Goal: Task Accomplishment & Management: Use online tool/utility

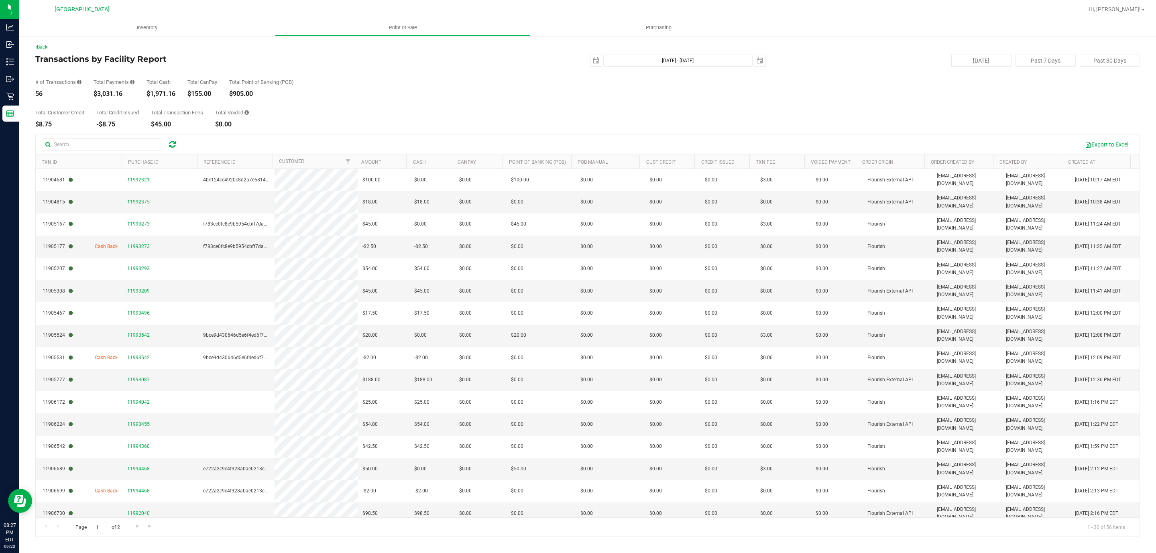
click at [104, 93] on div "$3,031.16" at bounding box center [113, 94] width 41 height 6
copy div "3,031.16"
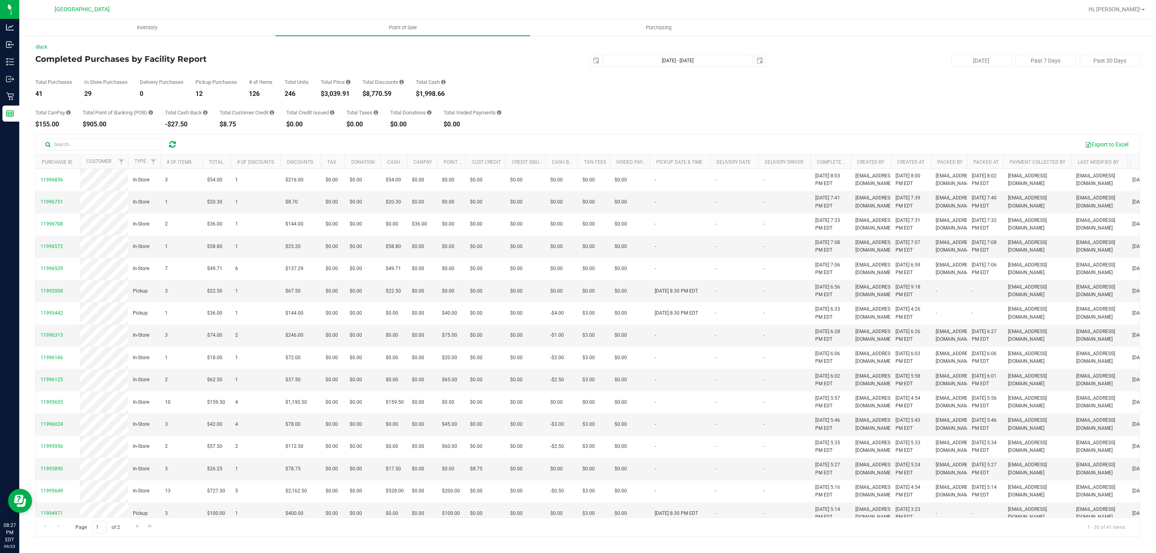
click at [373, 93] on div "$8,770.59" at bounding box center [382, 94] width 41 height 6
copy div "8,770.59"
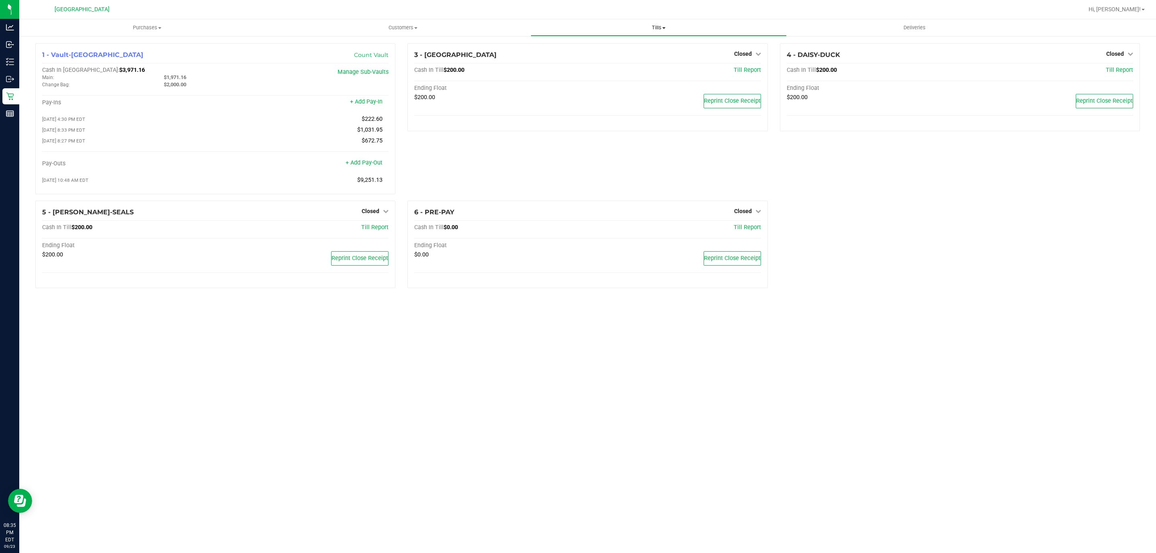
click at [652, 29] on span "Tills" at bounding box center [658, 27] width 255 height 7
click at [615, 59] on li "Reconcile e-payments" at bounding box center [658, 58] width 256 height 10
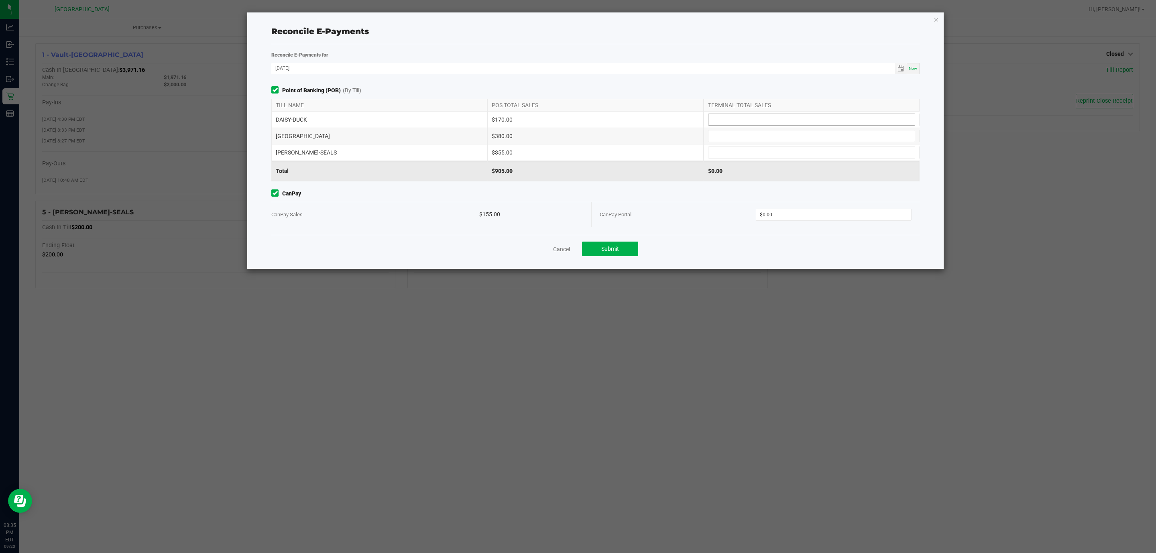
click at [745, 118] on input at bounding box center [811, 119] width 206 height 11
type input "$170.00"
click at [741, 134] on input at bounding box center [811, 135] width 206 height 11
type input "$380.00"
click at [734, 154] on input at bounding box center [811, 152] width 206 height 11
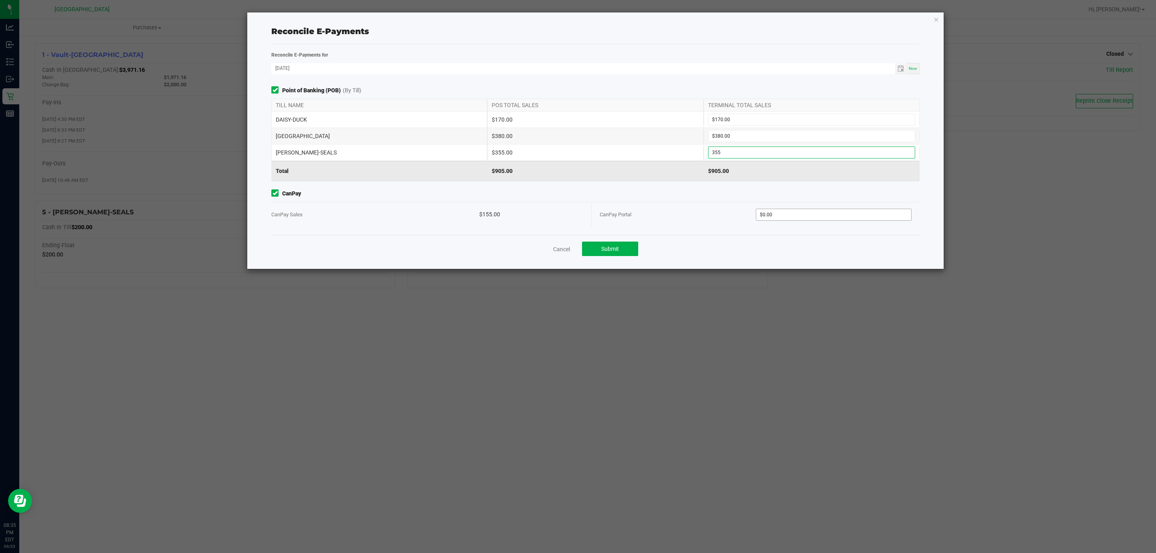
type input "$355.00"
click at [786, 213] on input "0" at bounding box center [833, 214] width 155 height 11
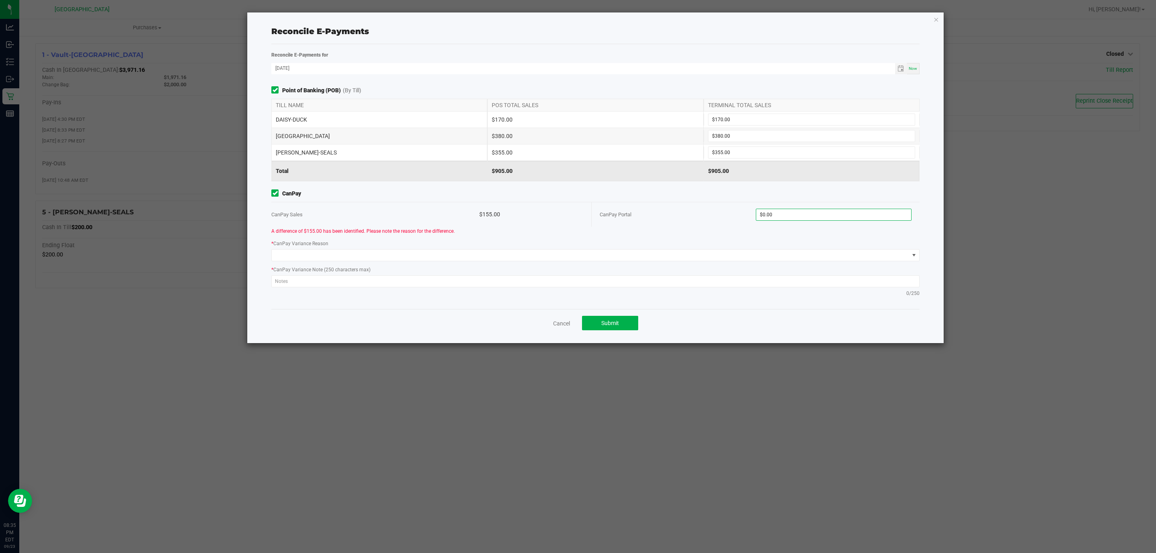
click at [815, 208] on div "CanPay Portal $0.00" at bounding box center [755, 214] width 312 height 24
click at [815, 214] on input "0" at bounding box center [833, 214] width 155 height 11
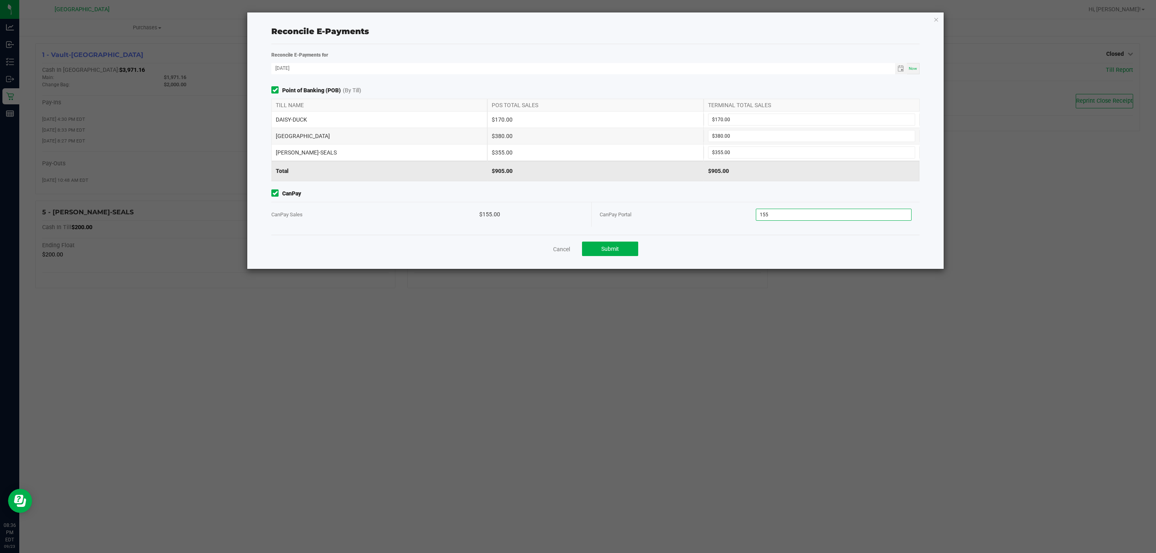
type input "$155.00"
click at [658, 212] on div "CanPay Portal" at bounding box center [677, 214] width 156 height 24
click at [608, 245] on button "Submit" at bounding box center [610, 249] width 56 height 14
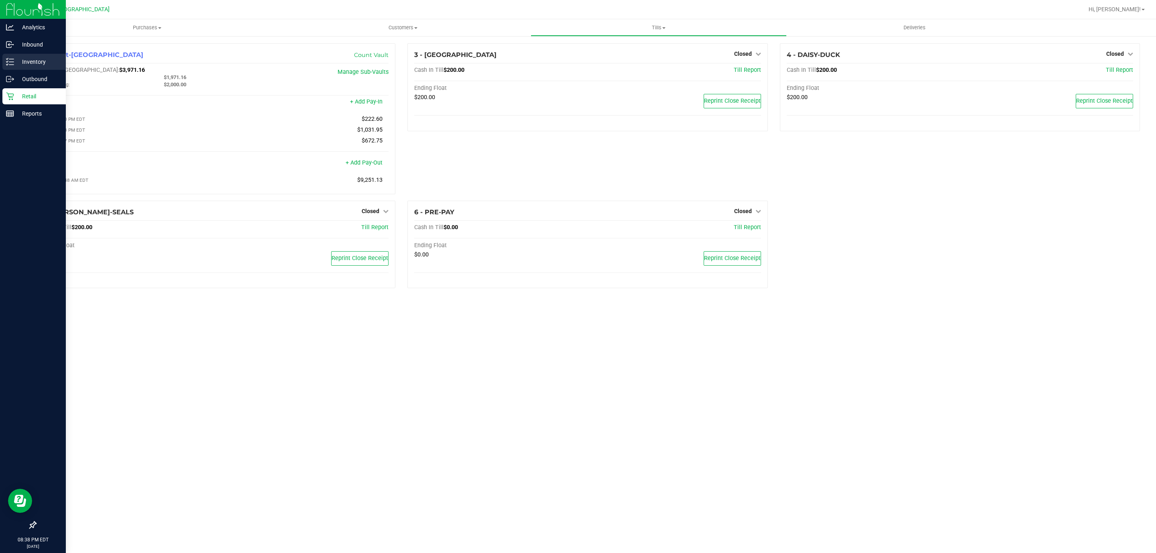
click at [24, 65] on p "Inventory" at bounding box center [38, 62] width 48 height 10
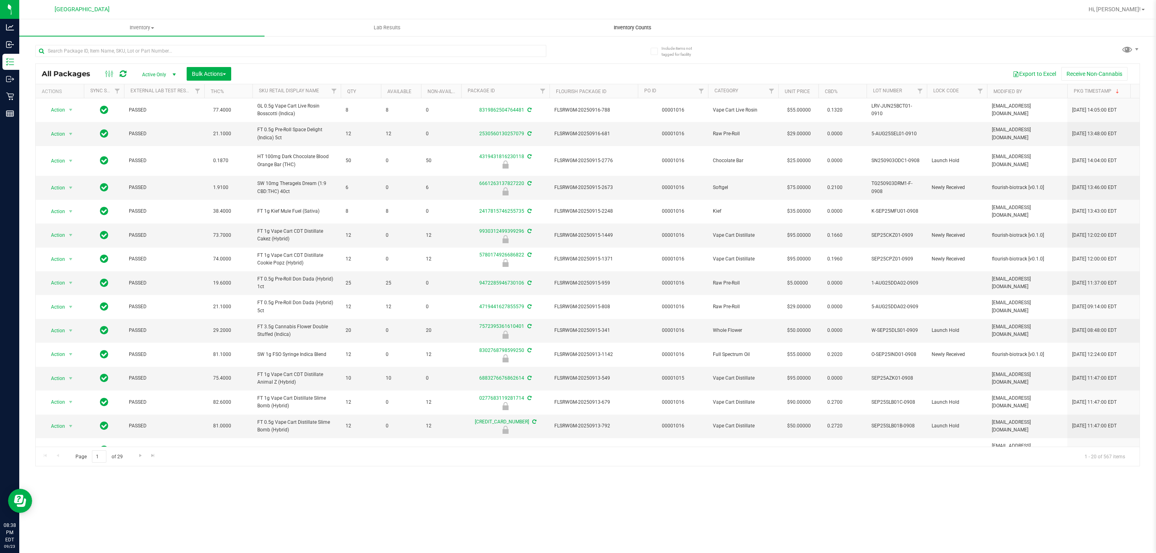
click at [648, 28] on span "Inventory Counts" at bounding box center [632, 27] width 59 height 7
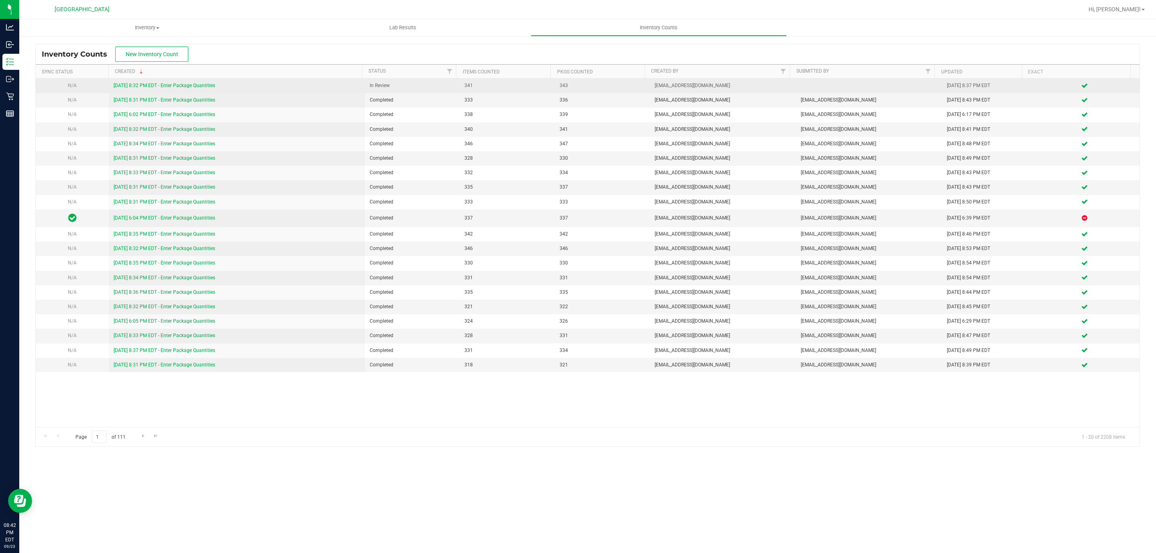
click at [199, 85] on link "[DATE] 8:32 PM EDT - Enter Package Quantities" at bounding box center [165, 86] width 102 height 6
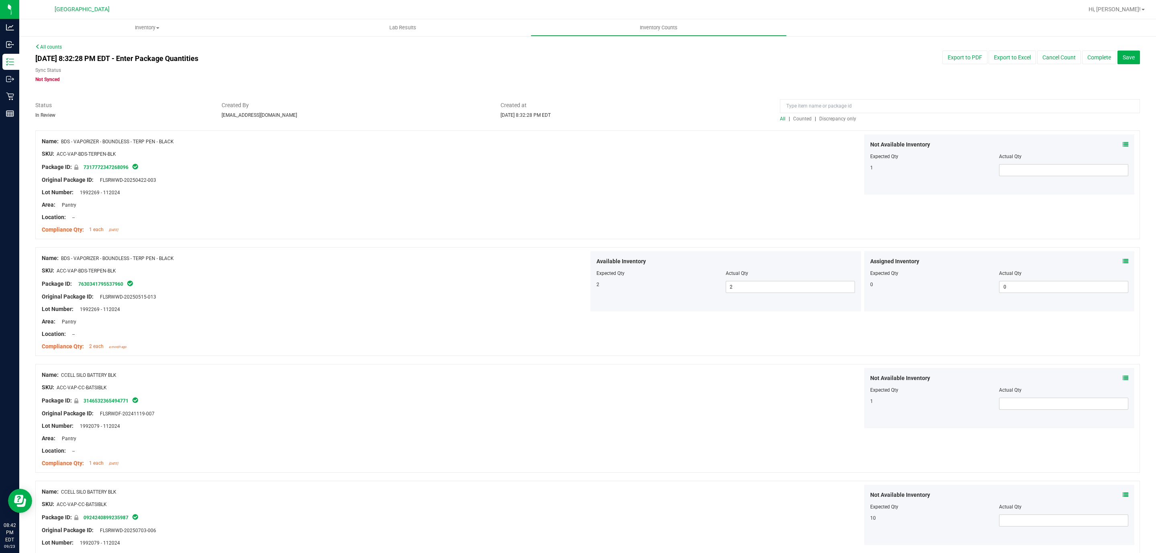
click at [837, 121] on span "Discrepancy only" at bounding box center [837, 119] width 37 height 6
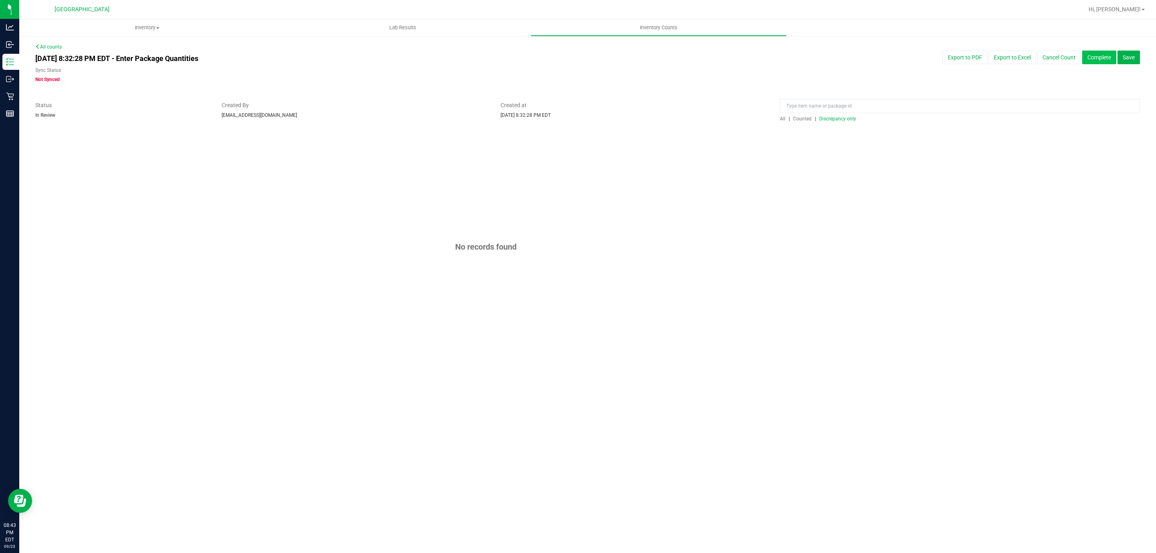
click at [1102, 57] on button "Complete" at bounding box center [1099, 58] width 34 height 14
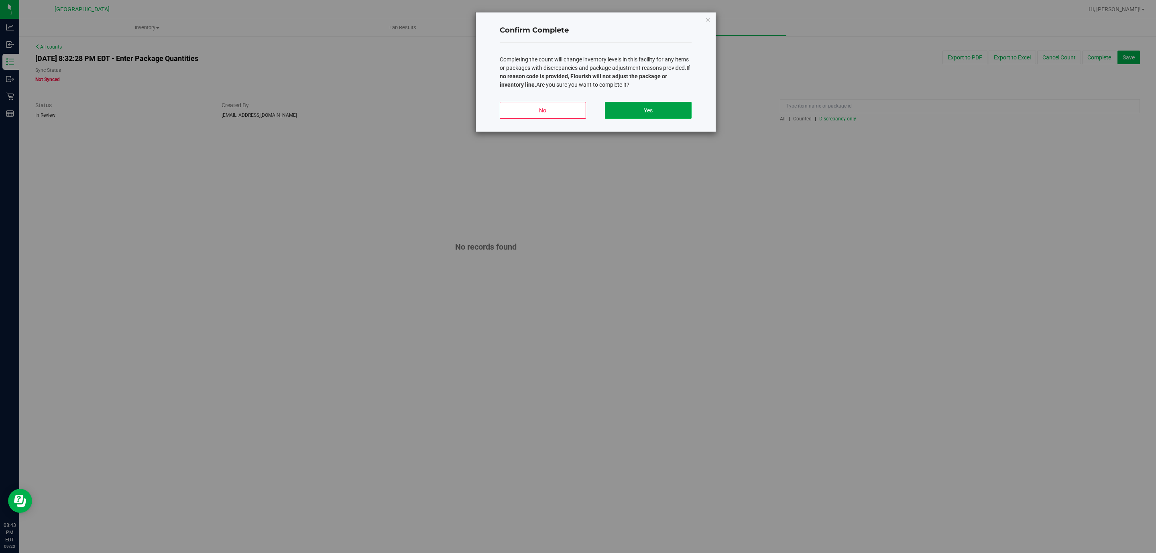
click at [644, 113] on button "Yes" at bounding box center [648, 110] width 86 height 17
